Goal: Transaction & Acquisition: Purchase product/service

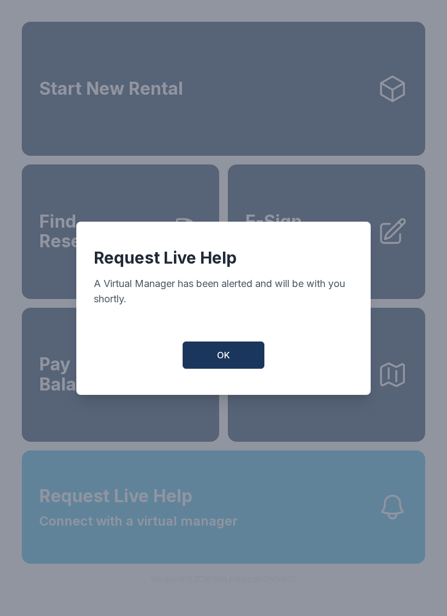
click at [230, 356] on button "OK" at bounding box center [223, 355] width 82 height 27
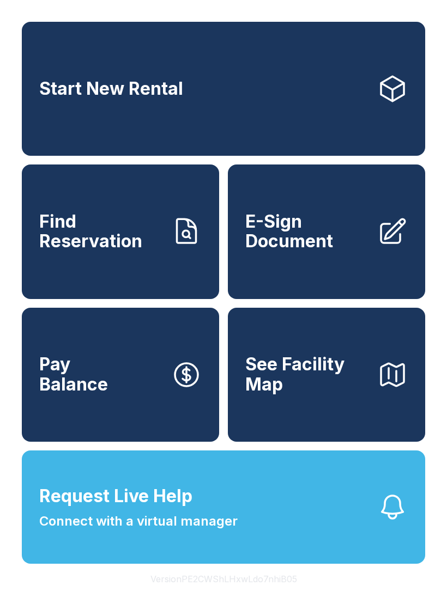
click at [380, 510] on button "Request Live Help Connect with a virtual manager" at bounding box center [223, 506] width 403 height 113
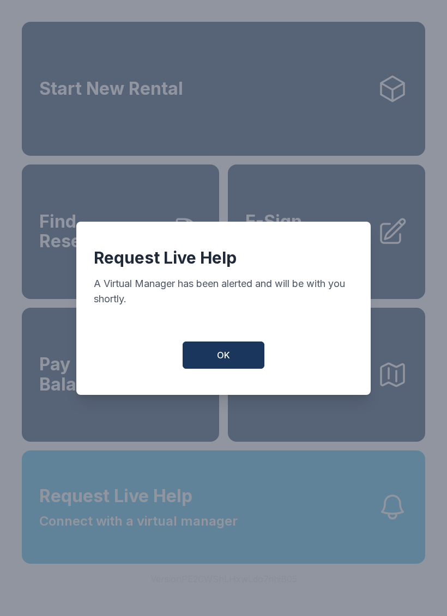
click at [235, 359] on button "OK" at bounding box center [223, 355] width 82 height 27
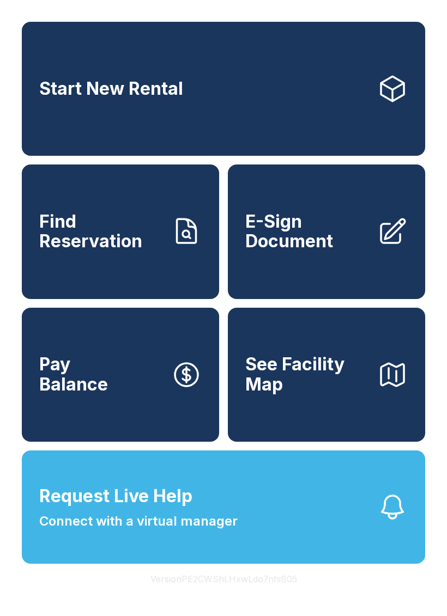
click at [223, 531] on span "Connect with a virtual manager" at bounding box center [138, 522] width 198 height 20
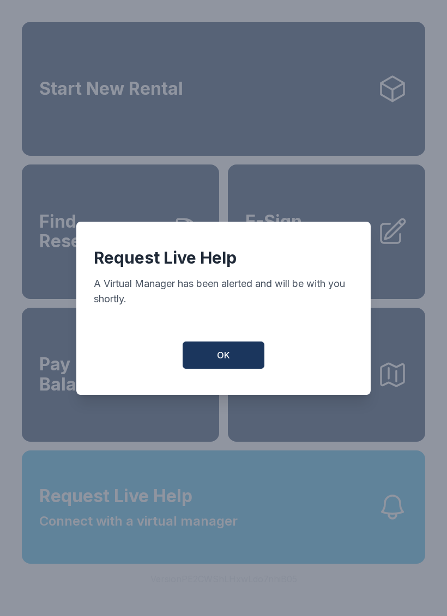
click at [222, 369] on button "OK" at bounding box center [223, 355] width 82 height 27
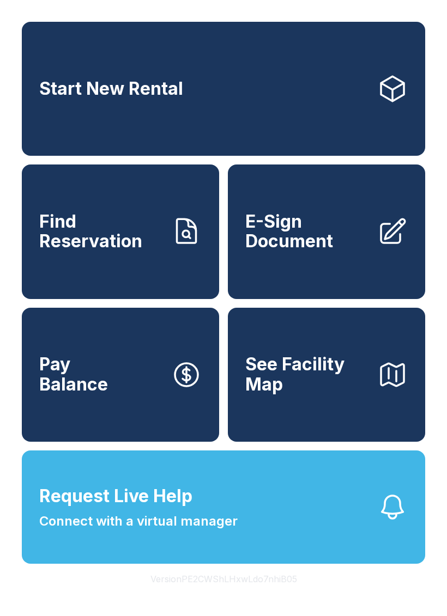
click at [222, 366] on button "OK" at bounding box center [224, 352] width 78 height 26
click at [237, 368] on button "See Facility Map" at bounding box center [326, 375] width 197 height 134
click at [308, 99] on link "Start New Rental" at bounding box center [223, 89] width 403 height 134
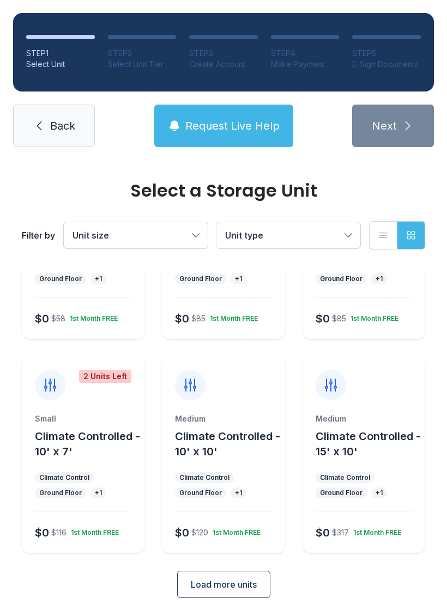
scroll to position [130, 0]
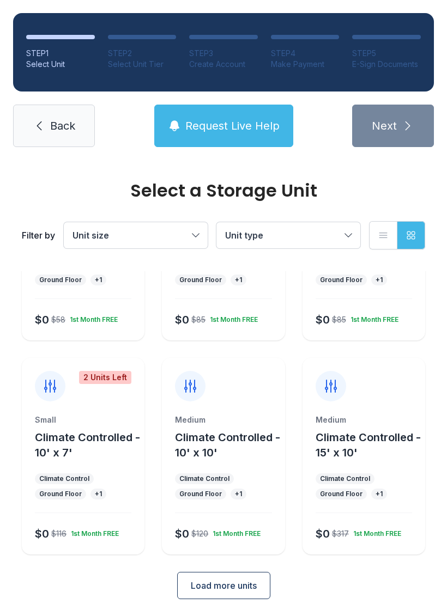
click at [254, 471] on div "Medium Climate Controlled - 10' x 10' Climate Control Ground Floor + 1 $0 $120 …" at bounding box center [223, 485] width 123 height 140
